Goal: Connect with others: Connect with others

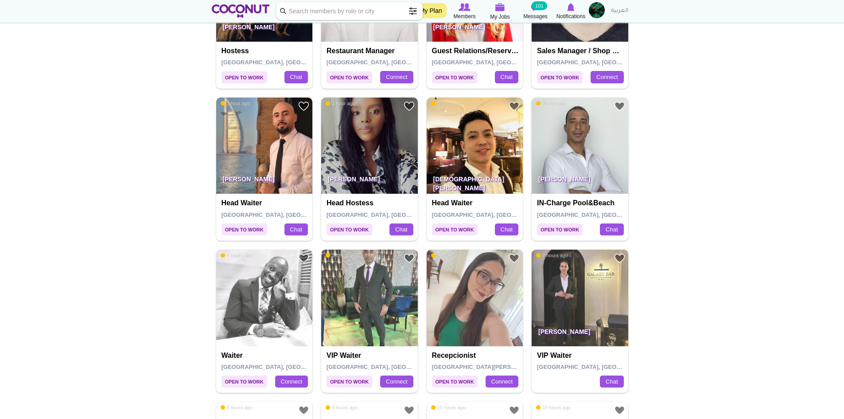
scroll to position [443, 0]
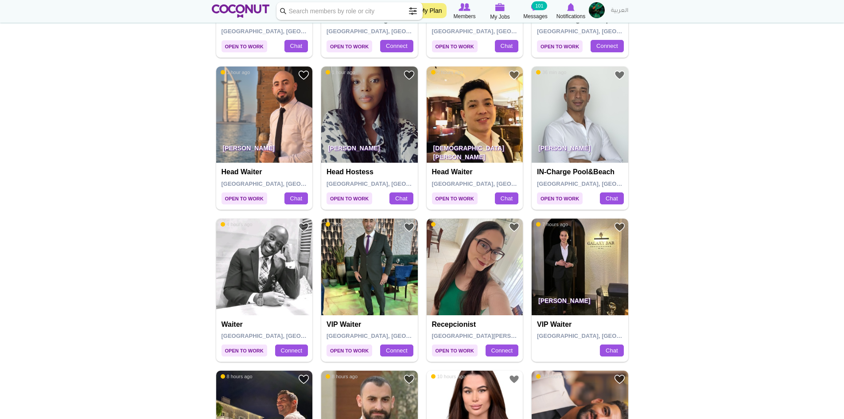
click at [375, 262] on img at bounding box center [369, 266] width 97 height 97
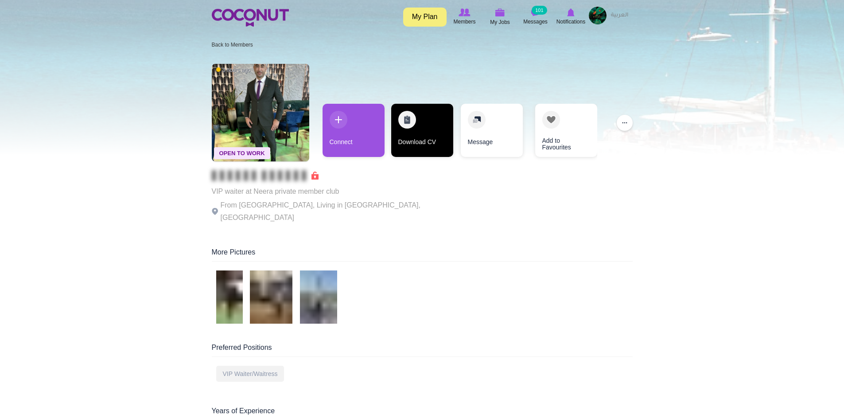
click at [433, 133] on link "Download CV" at bounding box center [422, 130] width 62 height 53
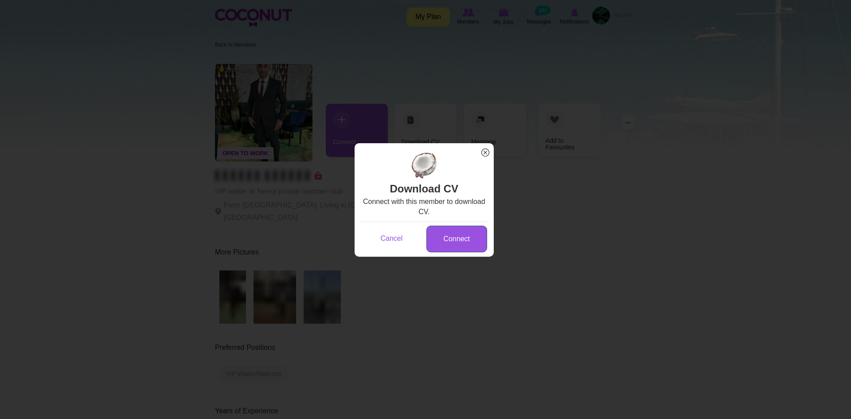
click at [456, 231] on link "Connect" at bounding box center [456, 239] width 61 height 27
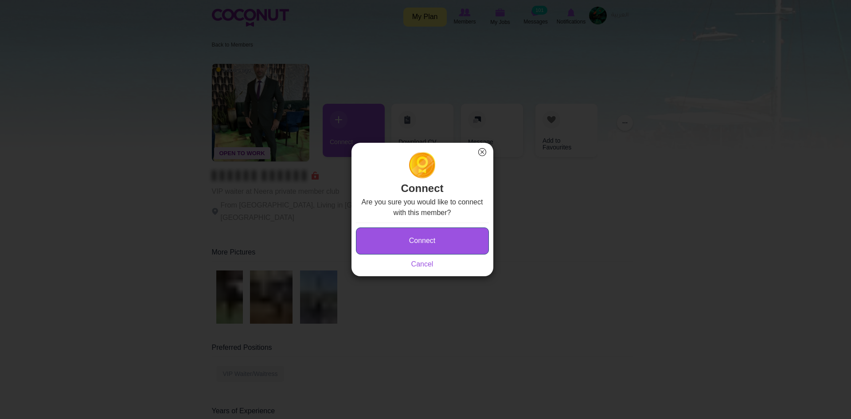
click at [440, 241] on button "Connect" at bounding box center [422, 240] width 133 height 27
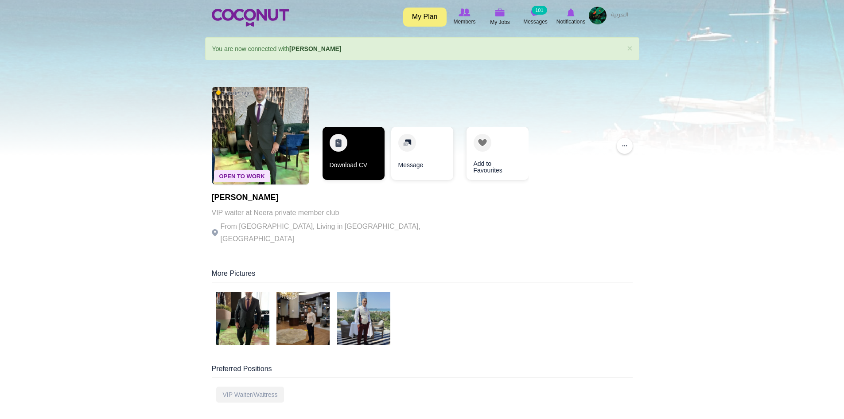
click at [356, 156] on link "Download CV" at bounding box center [354, 153] width 62 height 53
